Goal: Use online tool/utility: Utilize a website feature to perform a specific function

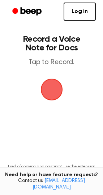
click at [51, 91] on span "button" at bounding box center [52, 90] width 38 height 38
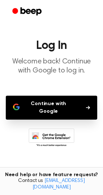
scroll to position [27, 0]
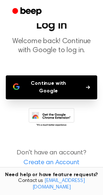
click at [62, 83] on button "Continue with Google" at bounding box center [52, 87] width 92 height 24
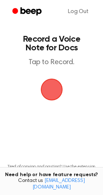
click at [46, 91] on span "button" at bounding box center [51, 89] width 31 height 31
click at [46, 91] on span "button" at bounding box center [51, 89] width 39 height 39
click at [49, 85] on span "button" at bounding box center [51, 89] width 27 height 27
click at [46, 91] on span "button" at bounding box center [52, 90] width 34 height 34
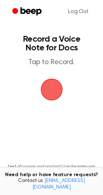
click at [47, 93] on span "button" at bounding box center [51, 89] width 25 height 25
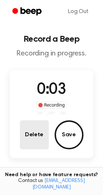
click at [38, 132] on button "Delete" at bounding box center [34, 134] width 29 height 29
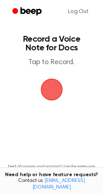
click at [50, 93] on span "button" at bounding box center [51, 89] width 25 height 25
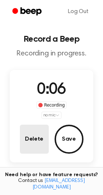
click at [39, 138] on button "Delete" at bounding box center [34, 139] width 29 height 29
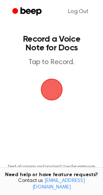
click at [52, 84] on span "button" at bounding box center [51, 89] width 35 height 35
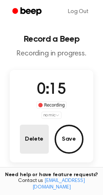
click at [34, 131] on button "Delete" at bounding box center [34, 139] width 29 height 29
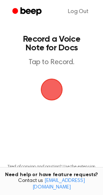
click at [55, 86] on span "button" at bounding box center [51, 89] width 35 height 35
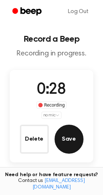
click at [67, 138] on button "Save" at bounding box center [69, 139] width 29 height 29
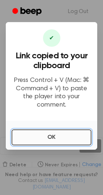
click at [54, 132] on button "OK" at bounding box center [52, 137] width 80 height 16
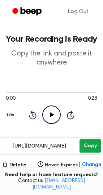
click at [83, 141] on button "Copy" at bounding box center [90, 145] width 21 height 13
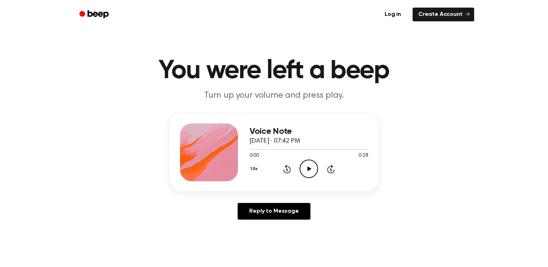
click at [313, 175] on icon "Play Audio" at bounding box center [309, 169] width 18 height 18
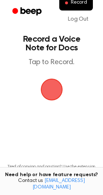
click at [17, 5] on link "Beep" at bounding box center [27, 12] width 41 height 14
click at [51, 85] on span "button" at bounding box center [52, 89] width 20 height 20
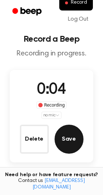
click at [72, 149] on button "Save" at bounding box center [69, 139] width 29 height 29
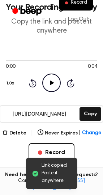
scroll to position [33, 0]
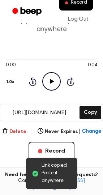
click at [20, 133] on button "Delete" at bounding box center [14, 132] width 24 height 8
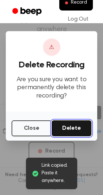
click at [59, 129] on button "Delete" at bounding box center [72, 128] width 40 height 16
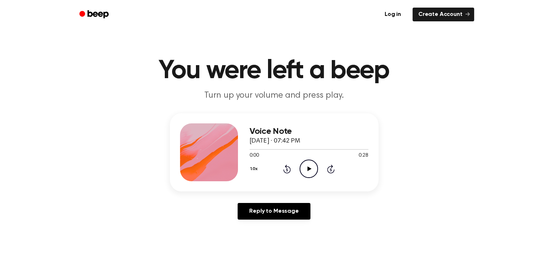
click at [304, 170] on icon "Play Audio" at bounding box center [309, 169] width 18 height 18
click at [304, 170] on icon "Pause Audio" at bounding box center [309, 169] width 18 height 18
click at [304, 170] on icon "Play Audio" at bounding box center [309, 169] width 18 height 18
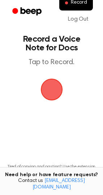
click at [53, 96] on span "button" at bounding box center [52, 89] width 20 height 20
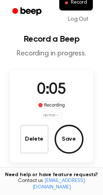
drag, startPoint x: 52, startPoint y: 111, endPoint x: 51, endPoint y: 119, distance: 8.0
click at [51, 119] on div "0:05 Recording no mic Delete Save" at bounding box center [52, 116] width 84 height 75
drag, startPoint x: 51, startPoint y: 119, endPoint x: 52, endPoint y: 114, distance: 4.5
click at [52, 115] on div "0:06 Recording no mic Delete Save" at bounding box center [52, 116] width 84 height 75
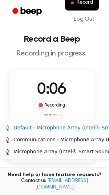
click at [52, 114] on html "Record Log Out Record a Beep Recording in progress. 0:06 Recording no mic Delet…" at bounding box center [54, 141] width 109 height 283
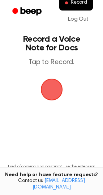
click at [57, 89] on span "button" at bounding box center [52, 89] width 28 height 28
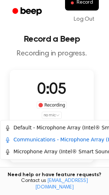
click at [52, 114] on html "Record Log Out Record a Beep Recording in progress. 0:05 Recording no mic Delet…" at bounding box center [54, 141] width 109 height 283
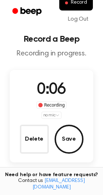
click at [74, 92] on html "Record Log Out Record a Beep Recording in progress. 0:06 Recording no mic Delet…" at bounding box center [51, 141] width 103 height 283
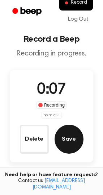
click at [65, 133] on button "Save" at bounding box center [69, 139] width 29 height 29
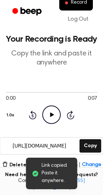
click at [55, 112] on icon "Play Audio" at bounding box center [51, 114] width 18 height 18
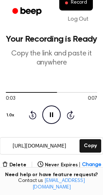
click at [55, 112] on icon "Pause Audio" at bounding box center [51, 114] width 18 height 18
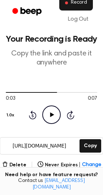
click at [81, 1] on span "Record" at bounding box center [79, 3] width 16 height 7
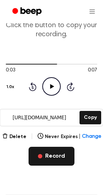
click at [47, 147] on button "Record" at bounding box center [52, 156] width 46 height 19
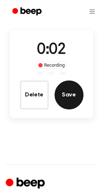
click at [62, 100] on button "Save" at bounding box center [69, 94] width 29 height 29
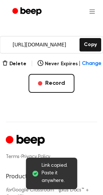
scroll to position [133, 0]
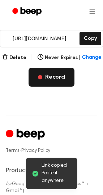
click at [56, 78] on button "Record" at bounding box center [52, 77] width 46 height 19
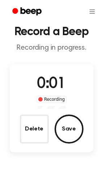
scroll to position [20, 0]
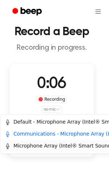
click at [51, 145] on div "Microphone Array (Intel® Smart Sound Technology for Digital Microphones)" at bounding box center [103, 146] width 196 height 8
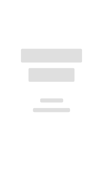
scroll to position [20, 0]
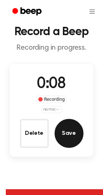
click at [64, 127] on button "Save" at bounding box center [69, 133] width 29 height 29
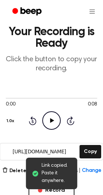
click at [52, 113] on icon "Play Audio" at bounding box center [51, 120] width 18 height 18
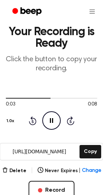
click at [52, 113] on icon "Pause Audio" at bounding box center [51, 120] width 18 height 18
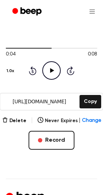
scroll to position [71, 0]
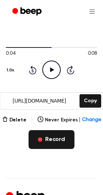
drag, startPoint x: 53, startPoint y: 147, endPoint x: 55, endPoint y: 137, distance: 10.3
click at [55, 137] on button "Record" at bounding box center [52, 139] width 46 height 19
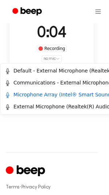
click at [59, 104] on div "External Microphone (Realtek(R) Audio)" at bounding box center [58, 107] width 107 height 8
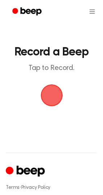
click at [56, 95] on span "button" at bounding box center [52, 95] width 20 height 20
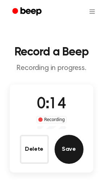
click at [70, 148] on button "Save" at bounding box center [69, 149] width 29 height 29
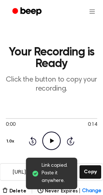
click at [55, 134] on icon "Play Audio" at bounding box center [51, 140] width 18 height 18
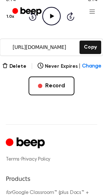
scroll to position [127, 0]
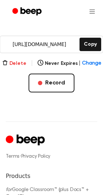
click at [20, 64] on button "Delete" at bounding box center [14, 64] width 24 height 8
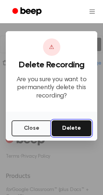
click at [59, 127] on button "Delete" at bounding box center [72, 128] width 40 height 16
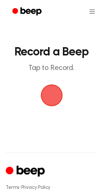
click at [56, 91] on span "button" at bounding box center [52, 95] width 20 height 20
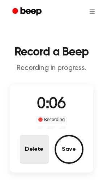
click at [26, 149] on button "Delete" at bounding box center [34, 149] width 29 height 29
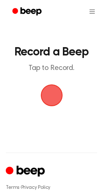
click at [45, 85] on span "button" at bounding box center [52, 95] width 20 height 20
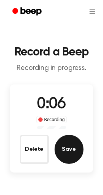
click at [80, 149] on button "Save" at bounding box center [69, 149] width 29 height 29
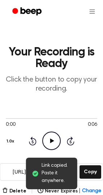
click at [59, 143] on icon "Play Audio" at bounding box center [51, 140] width 18 height 18
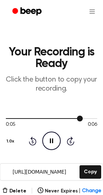
click at [18, 117] on div at bounding box center [52, 118] width 92 height 6
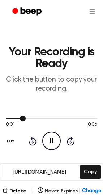
drag, startPoint x: 18, startPoint y: 117, endPoint x: -22, endPoint y: 114, distance: 41.1
drag, startPoint x: 35, startPoint y: 116, endPoint x: -54, endPoint y: 114, distance: 89.5
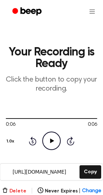
click at [15, 187] on button "Delete" at bounding box center [14, 191] width 24 height 8
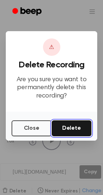
click at [83, 128] on button "Delete" at bounding box center [72, 128] width 40 height 16
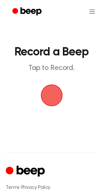
click at [47, 92] on span "button" at bounding box center [51, 95] width 39 height 39
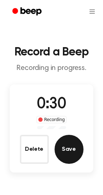
click at [73, 155] on button "Save" at bounding box center [69, 149] width 29 height 29
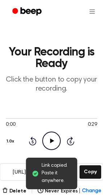
click at [54, 139] on icon "Play Audio" at bounding box center [51, 140] width 18 height 18
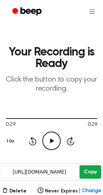
click at [87, 170] on button "Copy" at bounding box center [90, 171] width 21 height 13
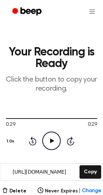
scroll to position [46, 0]
